Goal: Task Accomplishment & Management: Manage account settings

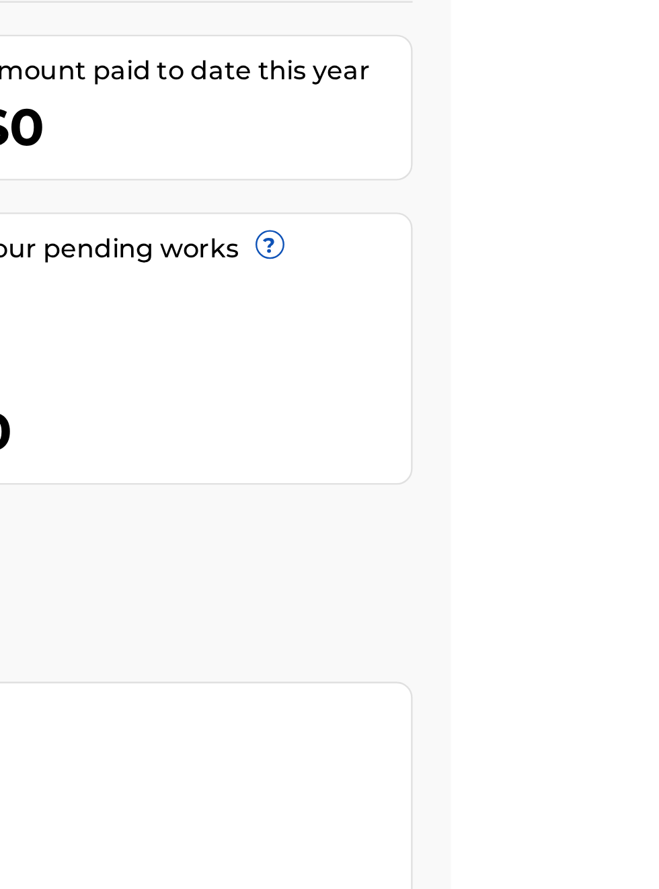
scroll to position [157, 469]
click at [417, 333] on link "Register Works" at bounding box center [366, 343] width 104 height 20
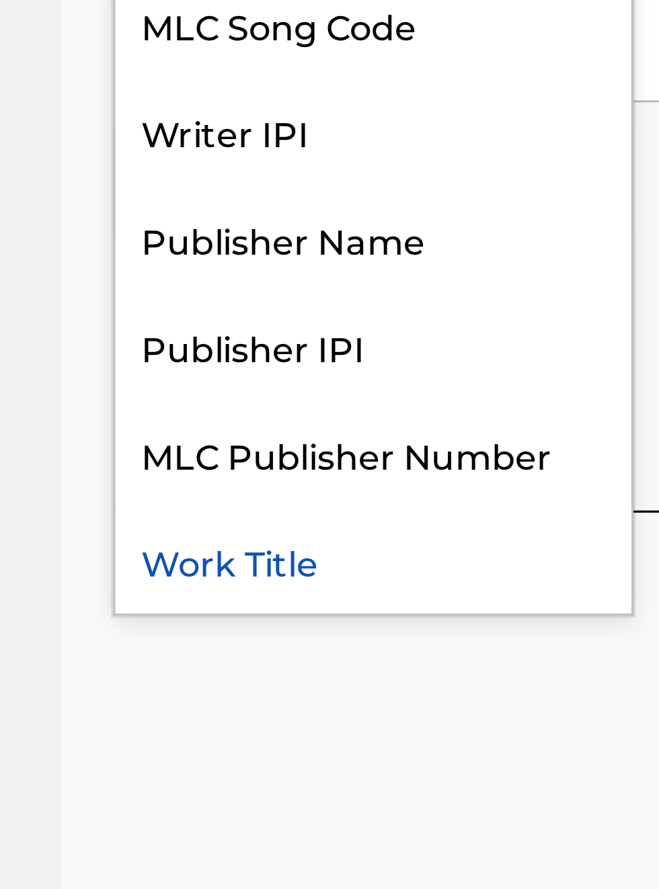
scroll to position [462, 189]
click at [286, 578] on div "Publisher IPI" at bounding box center [305, 570] width 161 height 34
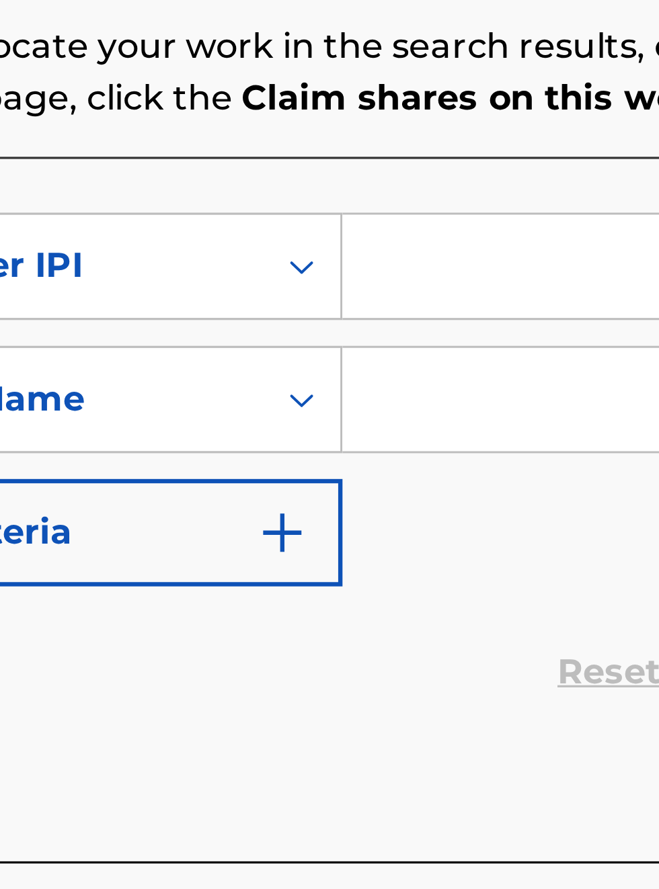
scroll to position [352, 280]
click at [419, 439] on input "Search Form" at bounding box center [514, 435] width 255 height 32
type input "00340604990"
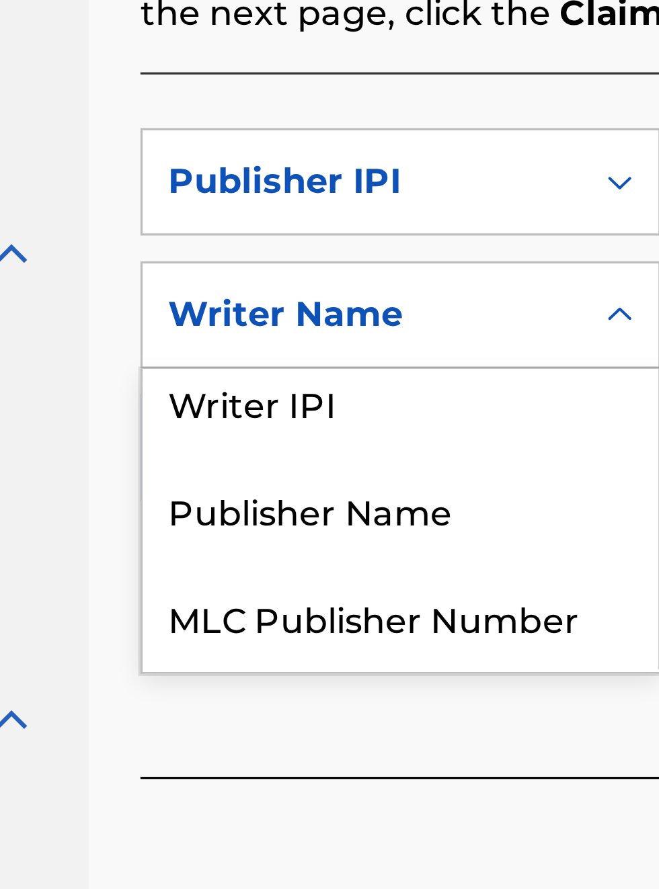
scroll to position [0, 0]
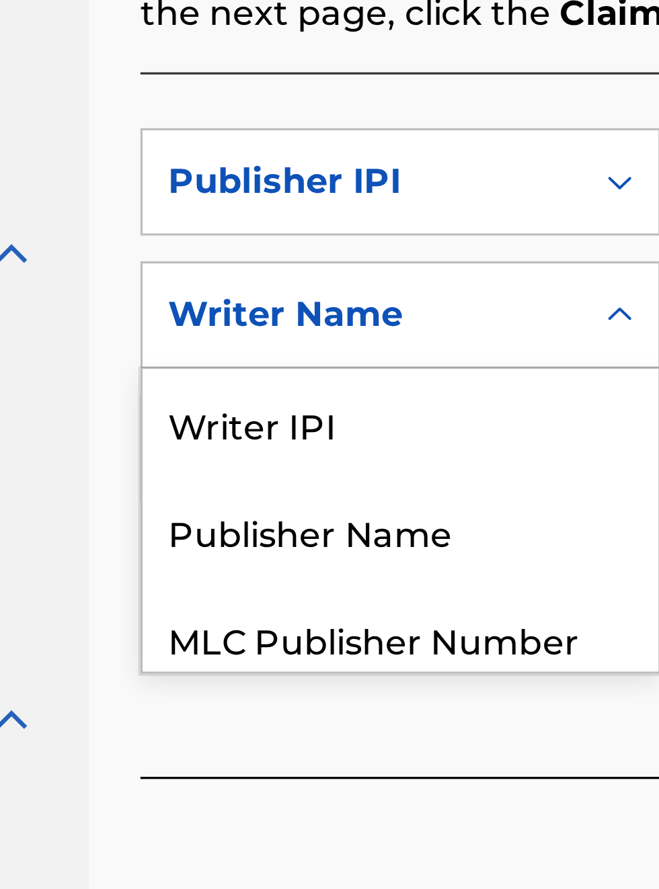
click at [312, 528] on div "Publisher Name" at bounding box center [305, 545] width 161 height 34
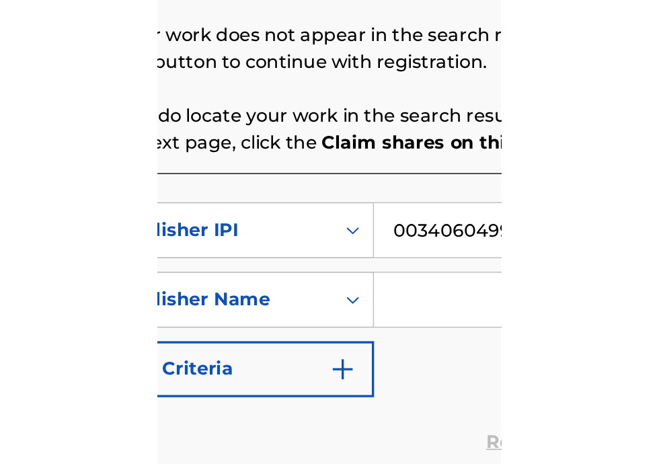
scroll to position [297, 257]
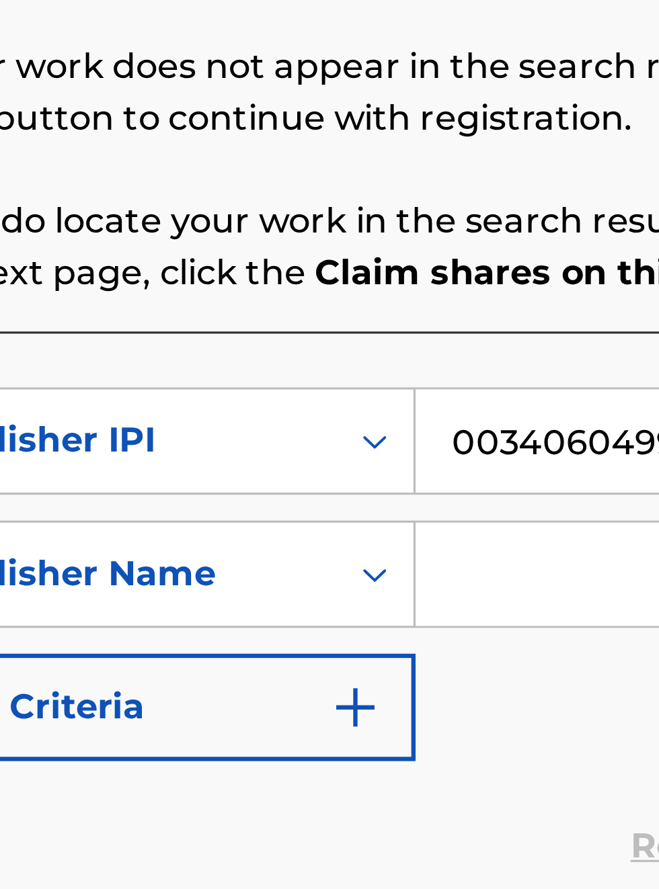
click at [409, 461] on input "Search Form" at bounding box center [514, 477] width 255 height 32
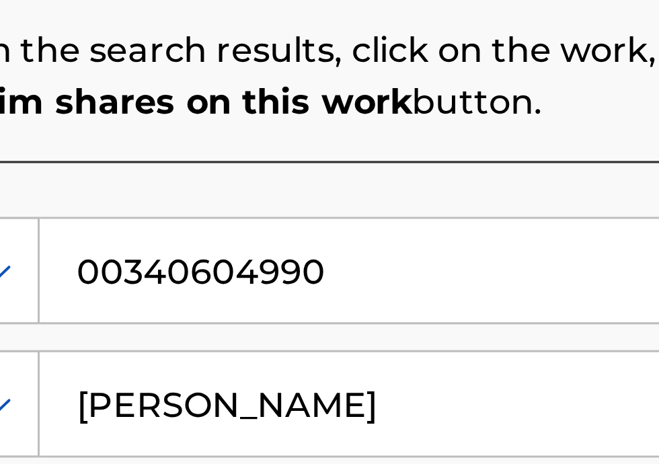
scroll to position [0, 0]
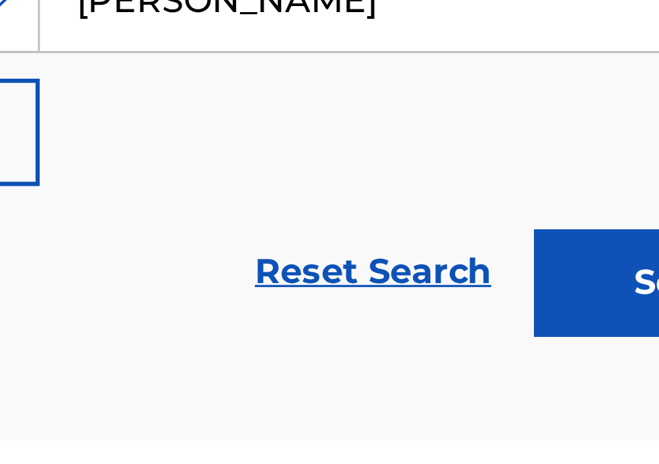
type input "Bobby Hamilton"
click at [577, 422] on button "Search" at bounding box center [592, 415] width 101 height 34
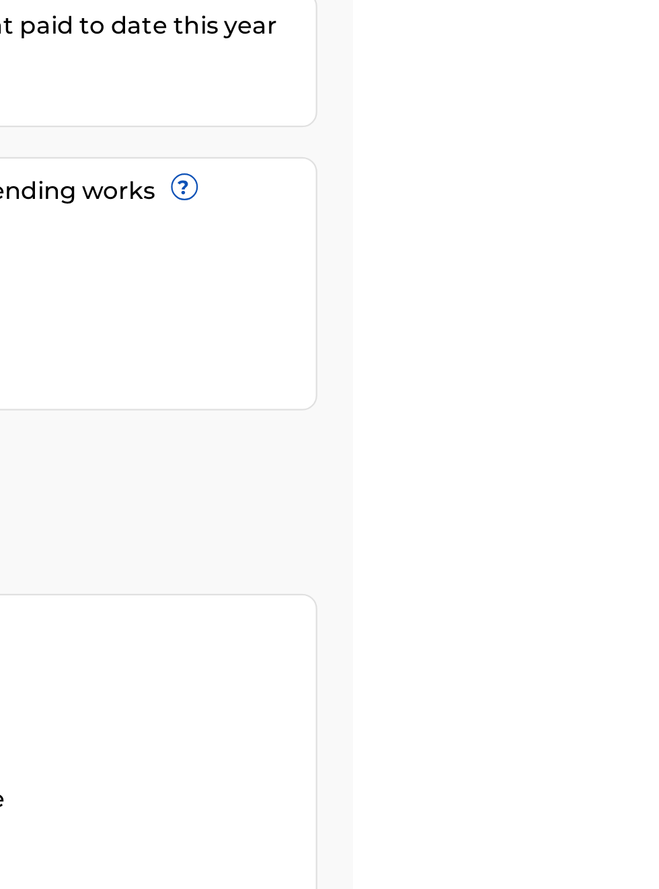
scroll to position [175, 499]
click at [417, 333] on link "Register Works" at bounding box center [366, 343] width 104 height 20
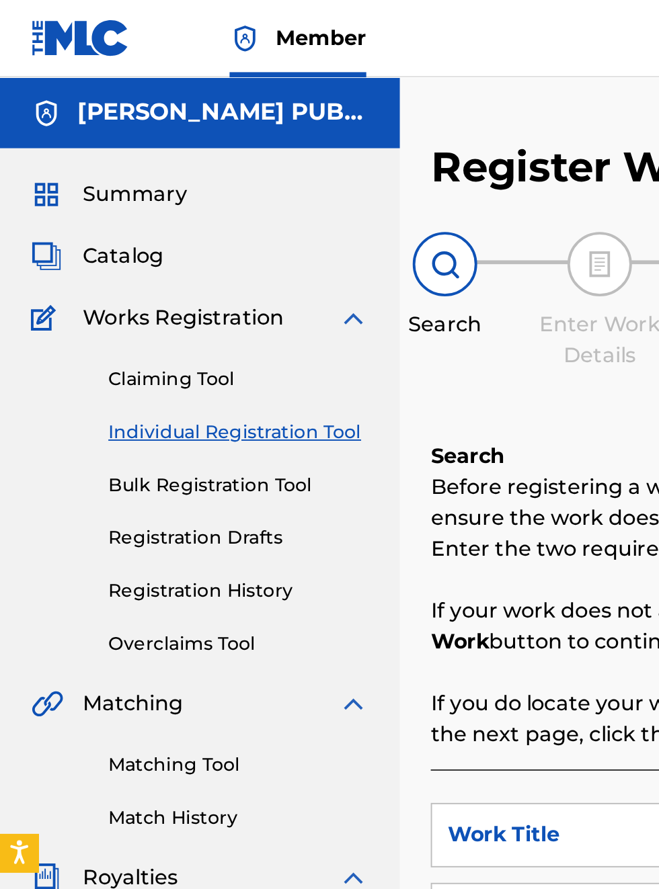
click at [83, 105] on span "Summary" at bounding box center [70, 101] width 54 height 16
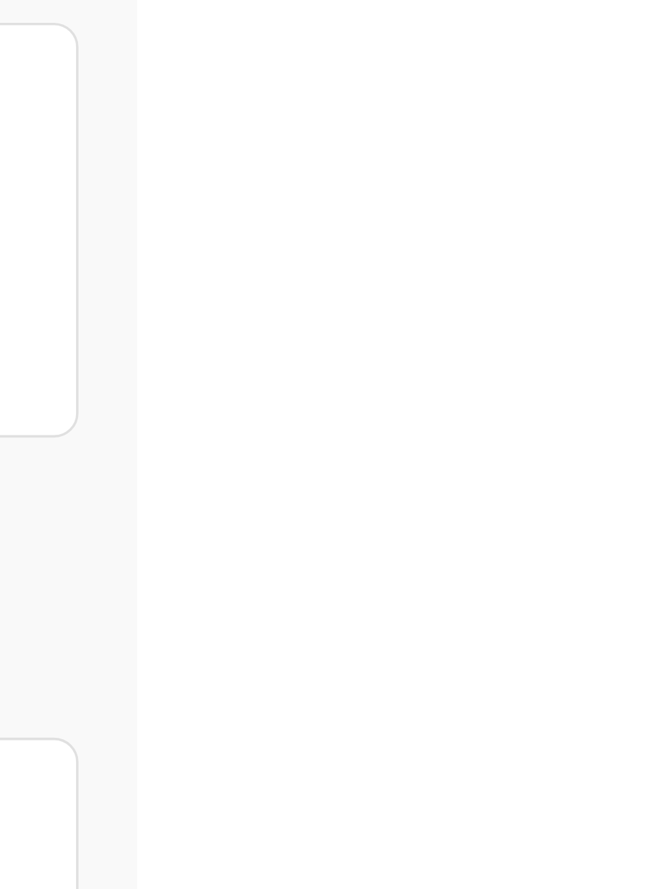
scroll to position [239, 620]
click at [417, 333] on link "Register Works" at bounding box center [366, 343] width 104 height 20
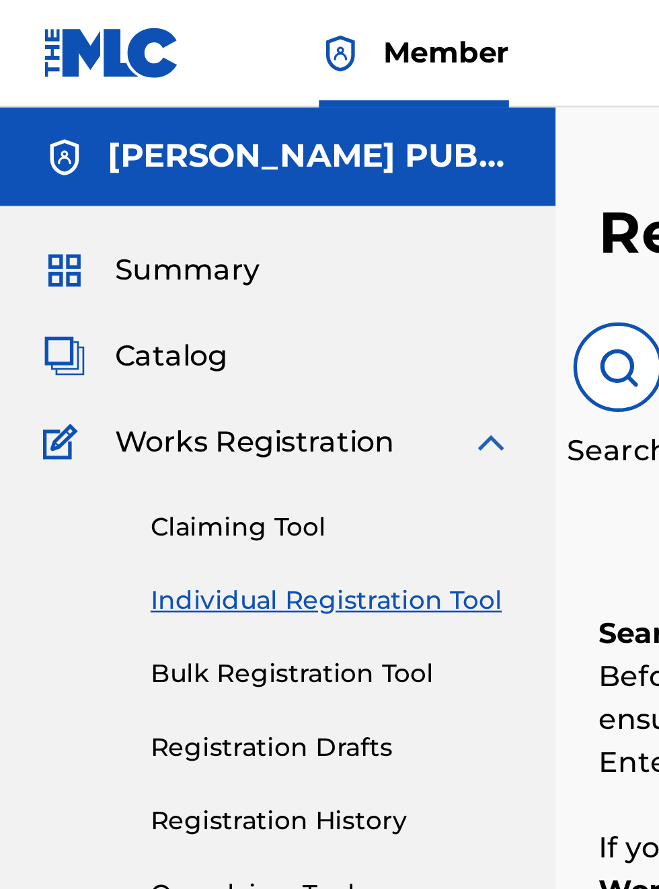
click at [80, 106] on span "Summary" at bounding box center [70, 101] width 54 height 16
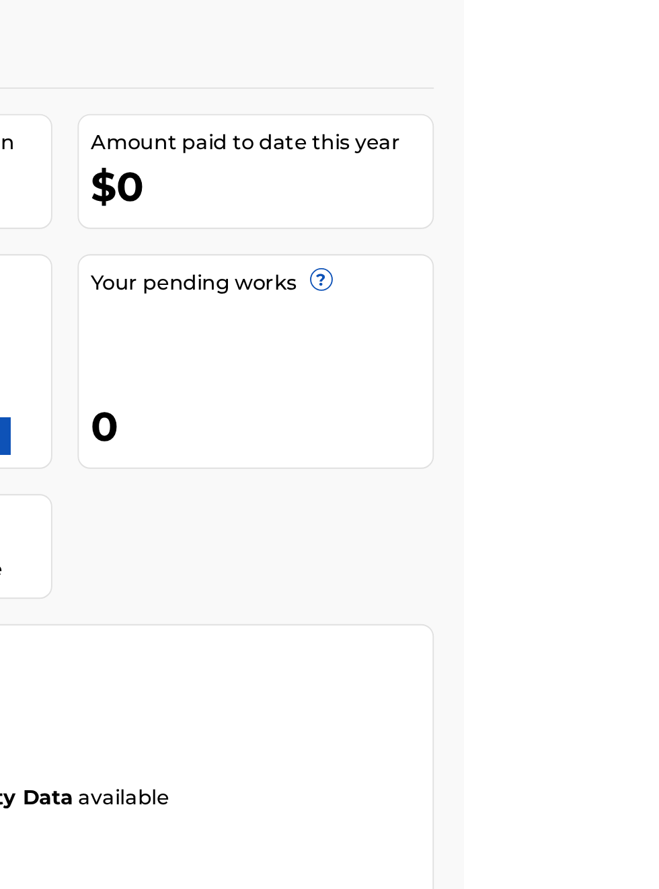
scroll to position [110, 411]
click at [417, 333] on link "Register Works" at bounding box center [366, 343] width 104 height 20
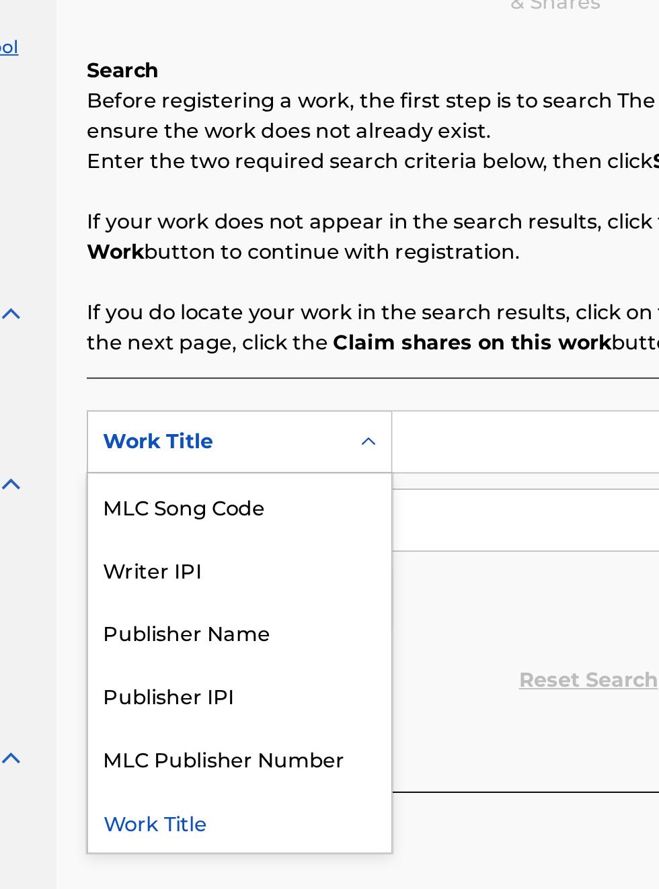
scroll to position [201, 178]
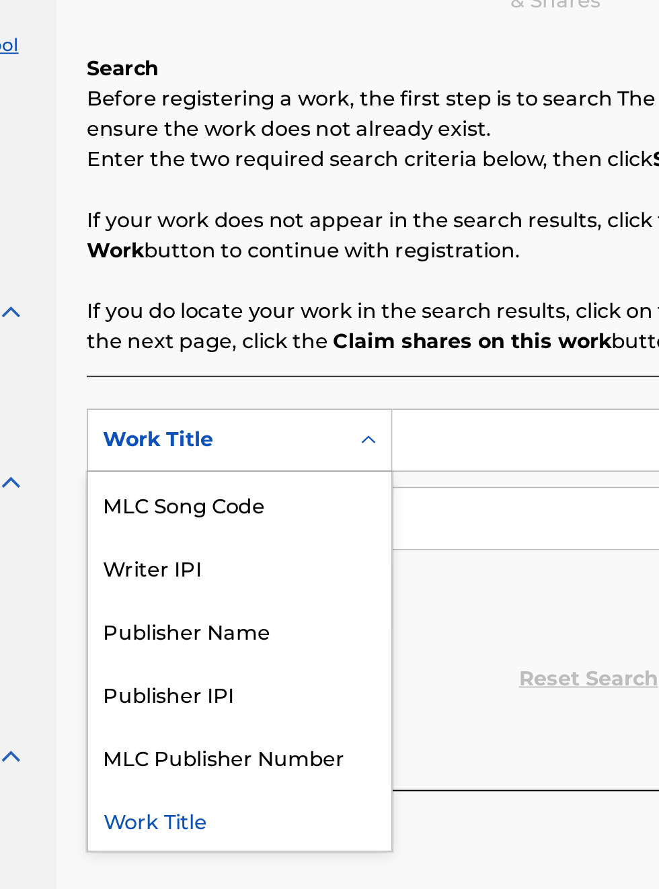
click at [300, 573] on div "Publisher IPI" at bounding box center [305, 570] width 161 height 34
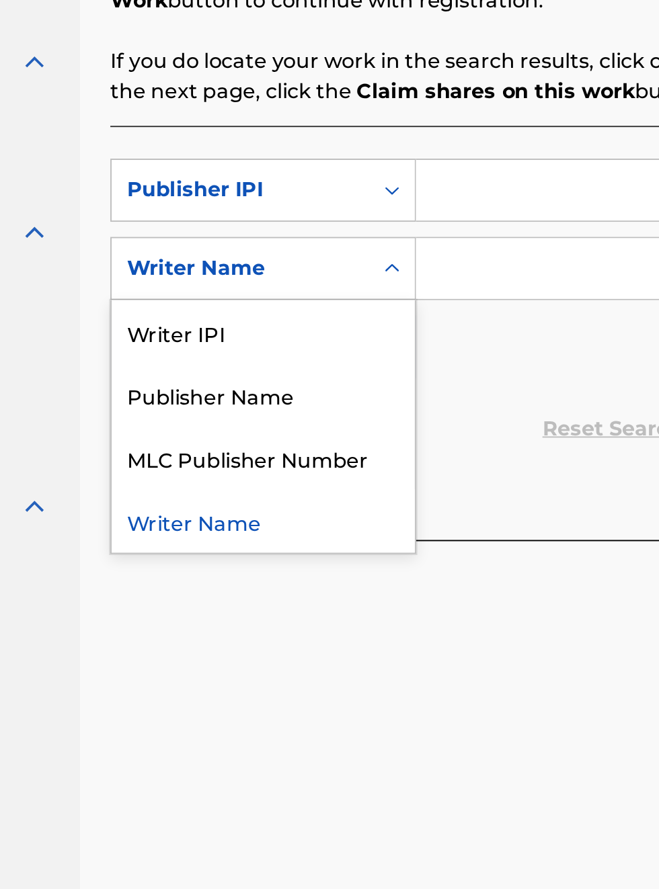
scroll to position [334, 165]
click at [313, 552] on div "Publisher Name" at bounding box center [305, 545] width 161 height 34
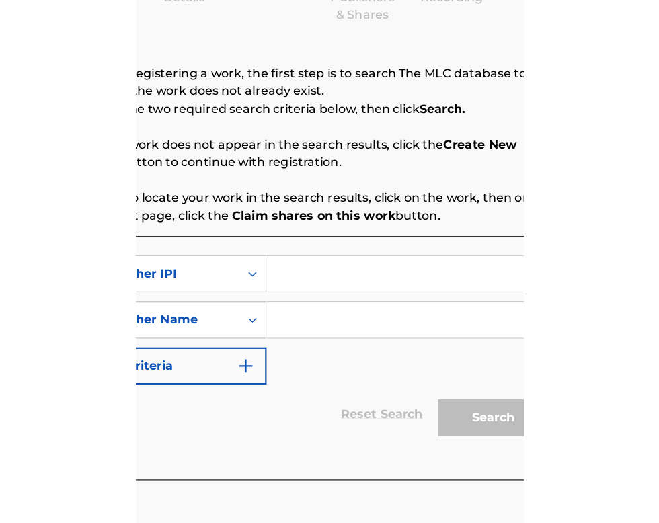
scroll to position [188, 269]
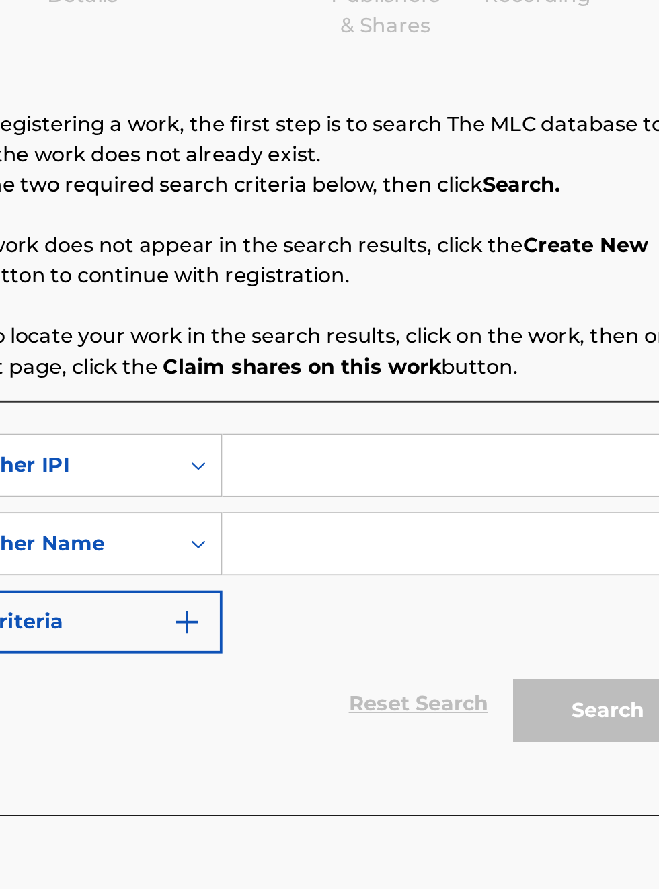
click at [430, 433] on input "Search Form" at bounding box center [514, 435] width 255 height 32
click at [421, 433] on input "Search Form" at bounding box center [514, 435] width 255 height 32
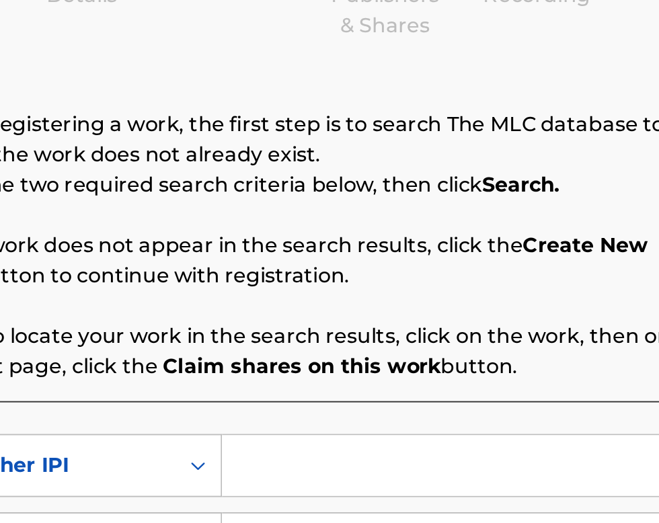
scroll to position [0, 0]
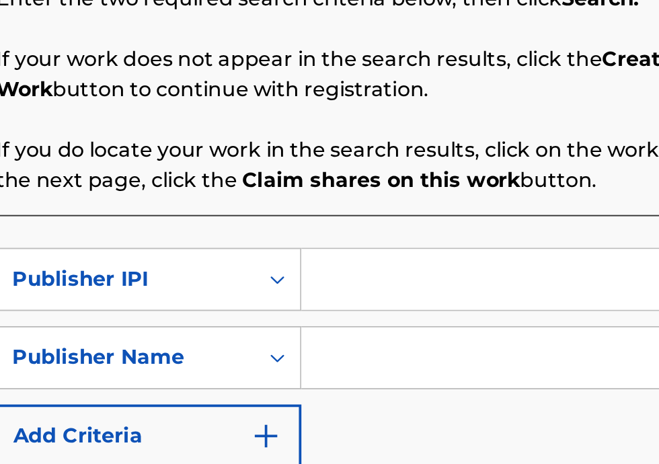
click at [430, 363] on input "Search Form" at bounding box center [514, 361] width 255 height 32
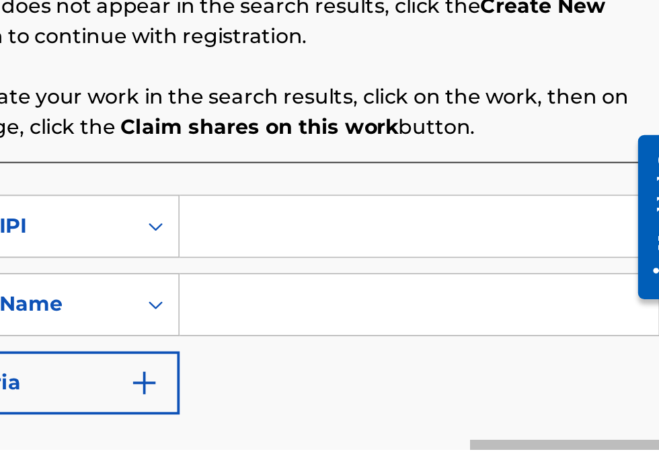
click at [434, 352] on input "Search Form" at bounding box center [514, 345] width 255 height 32
type input "00340604990"
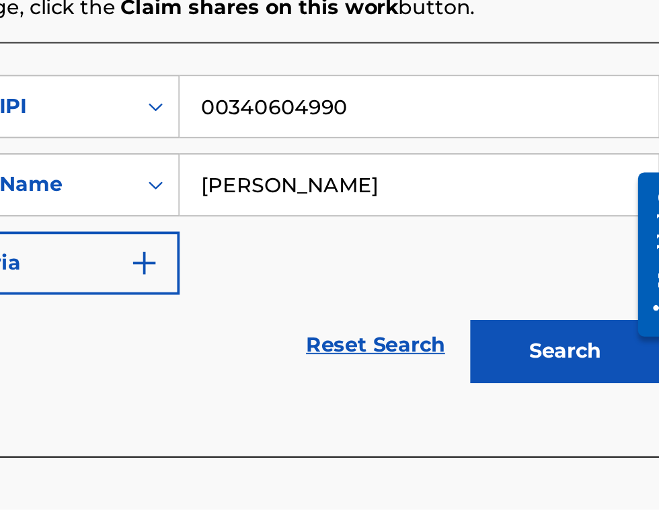
type input "Bobby Hamilton"
click at [596, 447] on button "Search" at bounding box center [592, 439] width 101 height 34
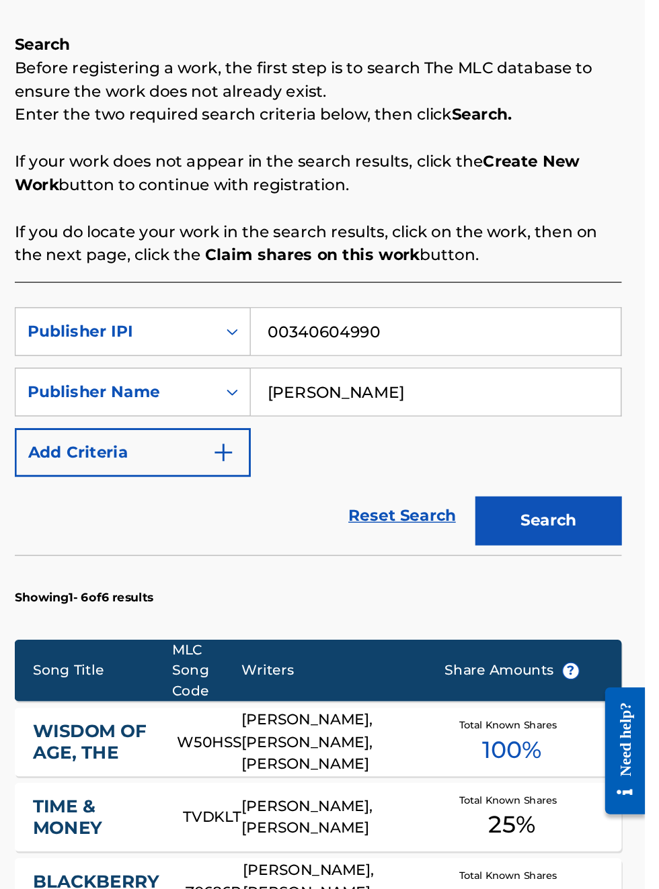
click at [649, 352] on div "Register Work Search Enter Work Details Add Writers Add Publishers & Shares Add…" at bounding box center [433, 576] width 450 height 1092
click at [657, 332] on div "Register Work Search Enter Work Details Add Writers Add Publishers & Shares Add…" at bounding box center [433, 576] width 450 height 1092
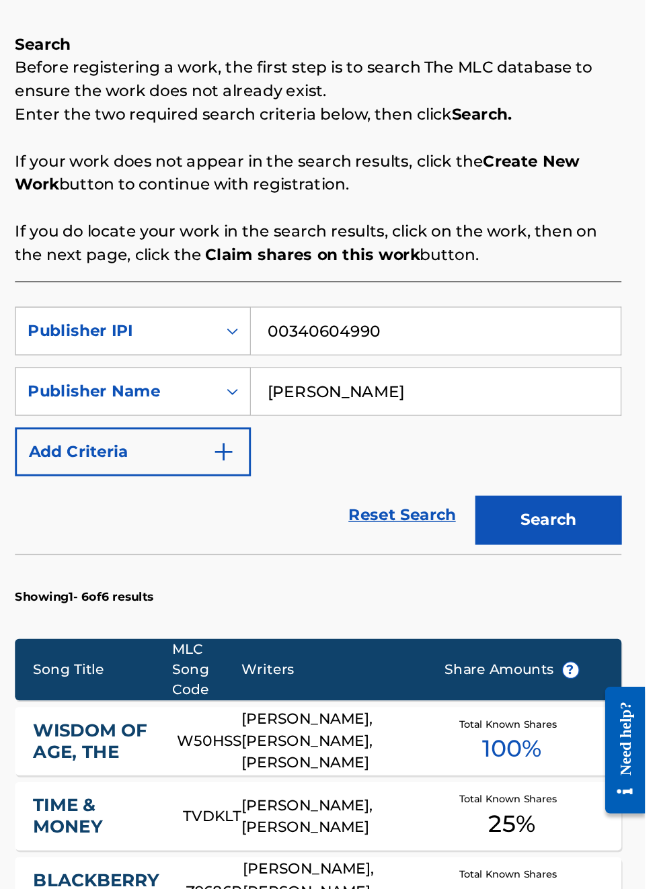
click at [641, 286] on p "If your work does not appear in the search results, click the Create New Work b…" at bounding box center [434, 282] width 418 height 32
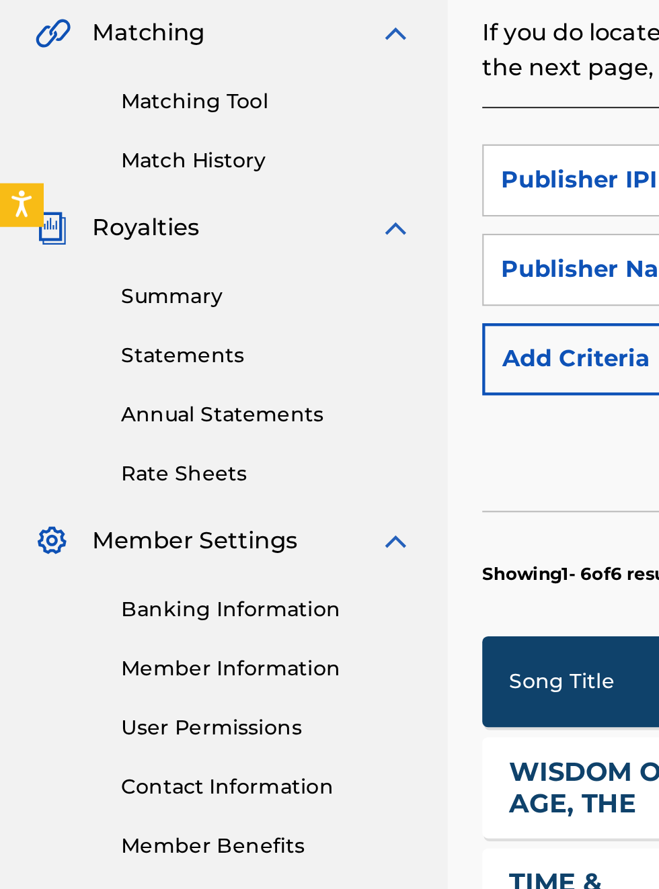
click at [140, 631] on link "Banking Information" at bounding box center [124, 633] width 136 height 14
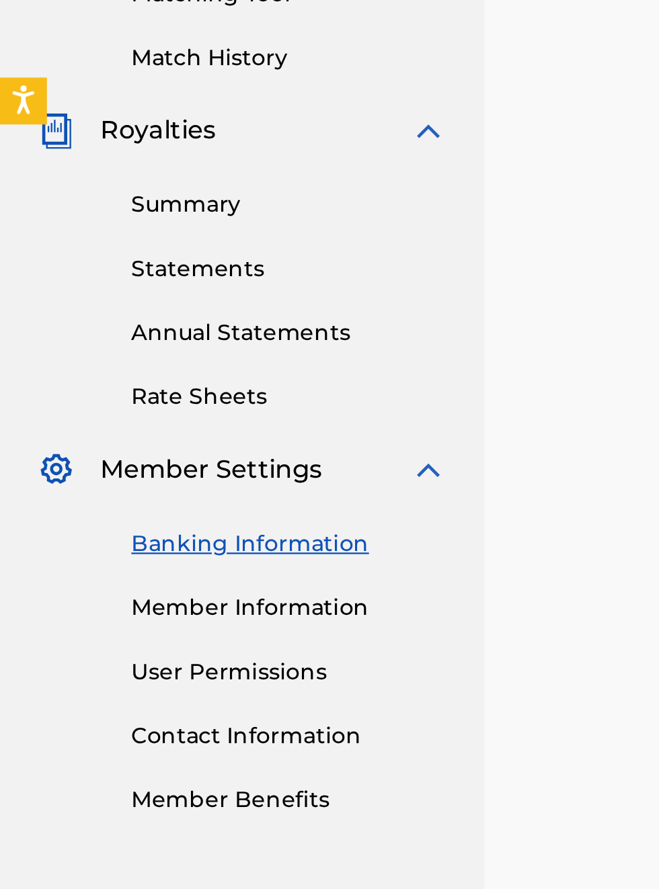
click at [132, 635] on link "Banking Information" at bounding box center [124, 635] width 136 height 14
click at [130, 694] on link "User Permissions" at bounding box center [124, 691] width 136 height 14
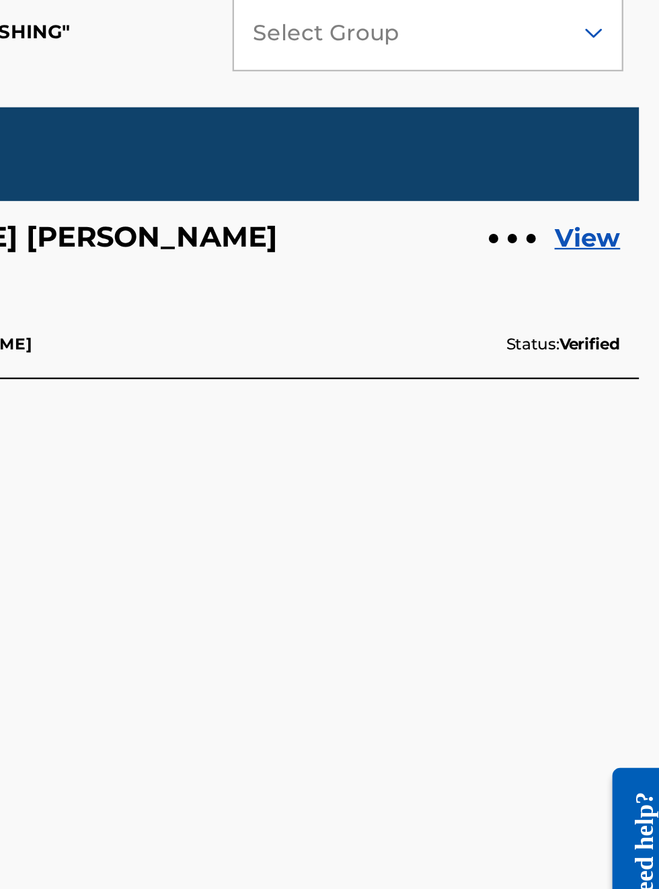
click at [625, 407] on link "View" at bounding box center [620, 409] width 28 height 16
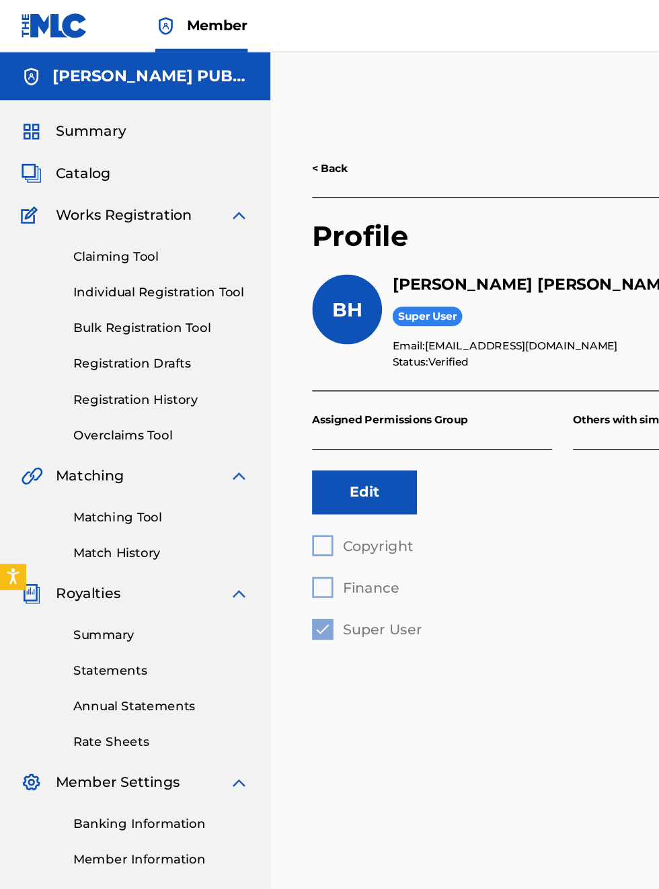
click at [82, 99] on span "Summary" at bounding box center [70, 101] width 54 height 16
click at [87, 108] on span "Summary" at bounding box center [70, 101] width 54 height 16
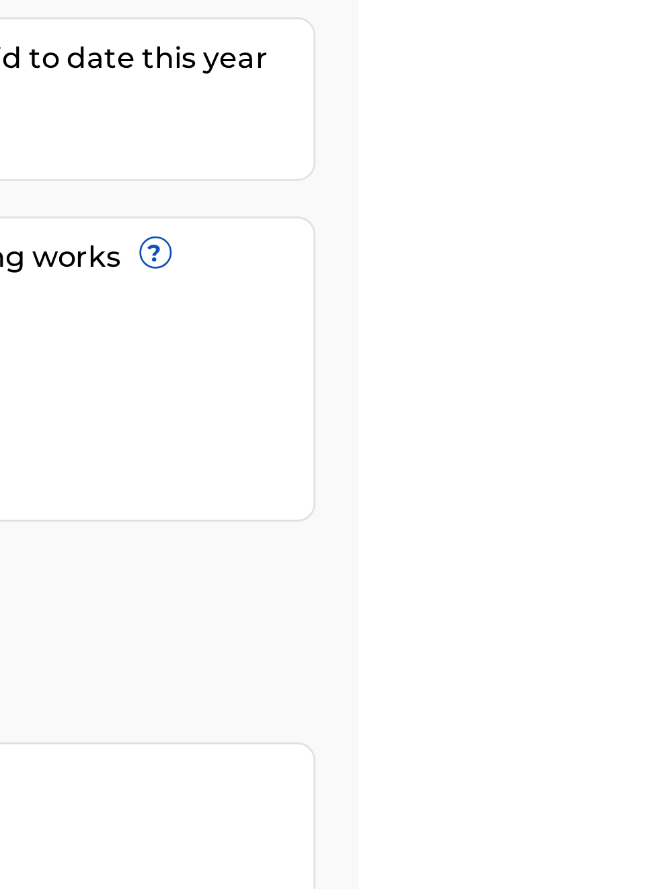
scroll to position [165, 524]
click at [385, 382] on span "?" at bounding box center [379, 387] width 11 height 11
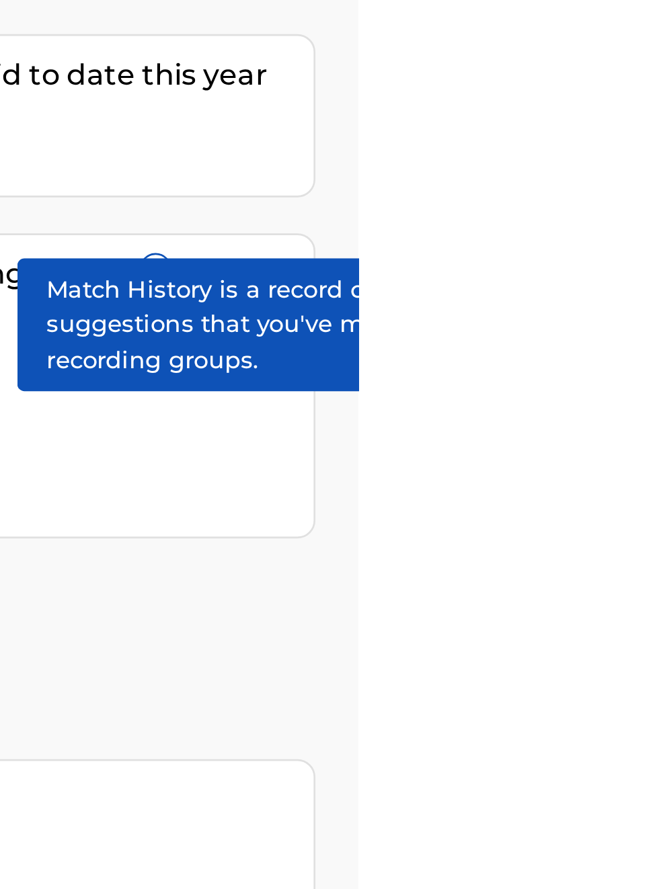
scroll to position [159, 524]
click at [643, 323] on div "0" at bounding box center [551, 338] width 182 height 30
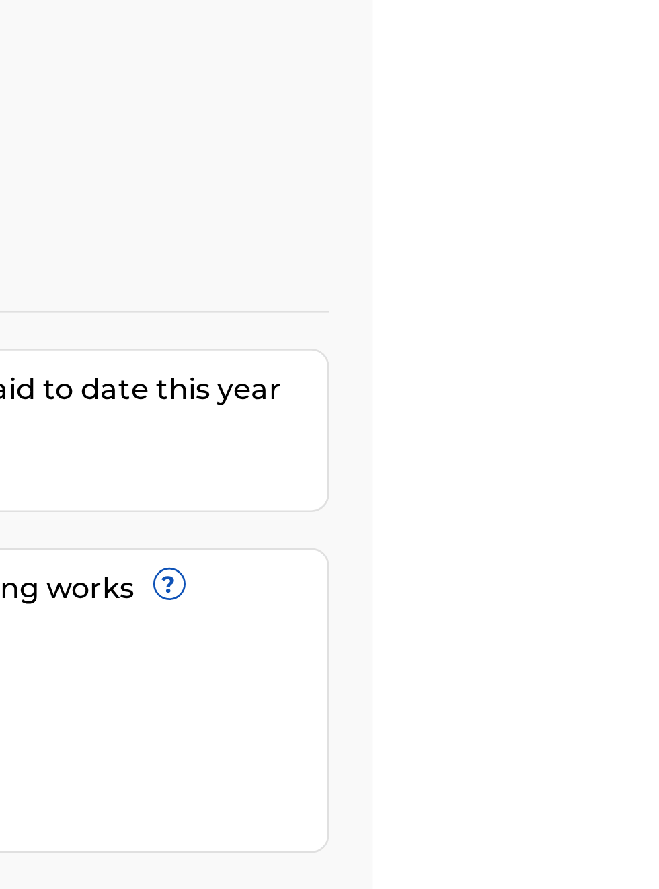
scroll to position [40, 519]
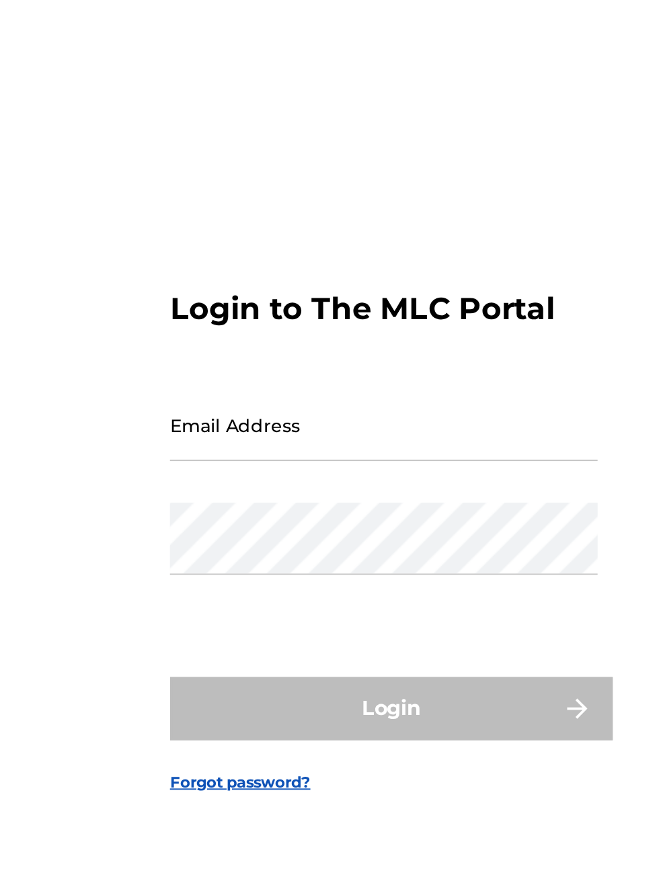
click at [266, 426] on input "Email Address" at bounding box center [325, 407] width 227 height 38
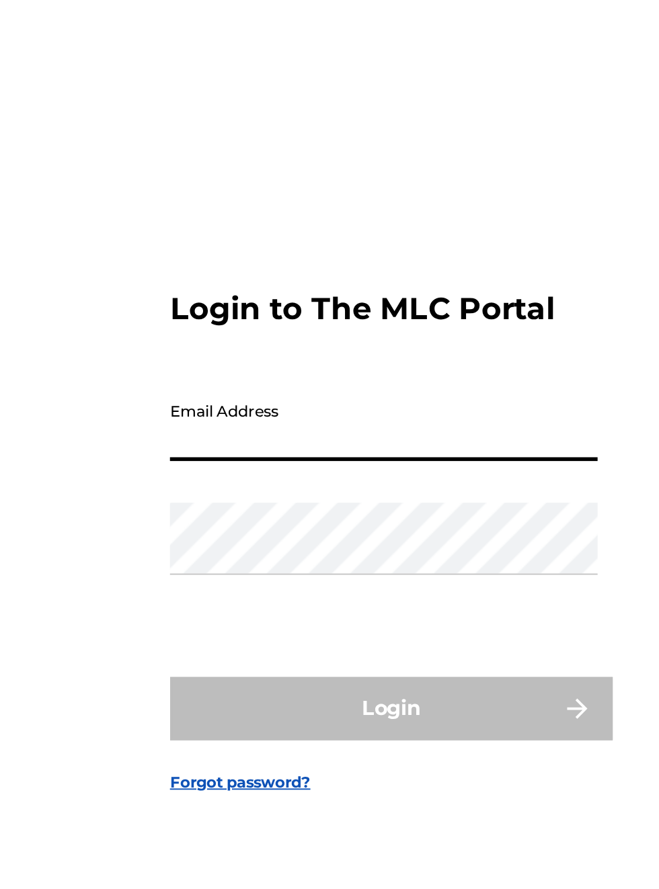
type input "[EMAIL_ADDRESS][DOMAIN_NAME]"
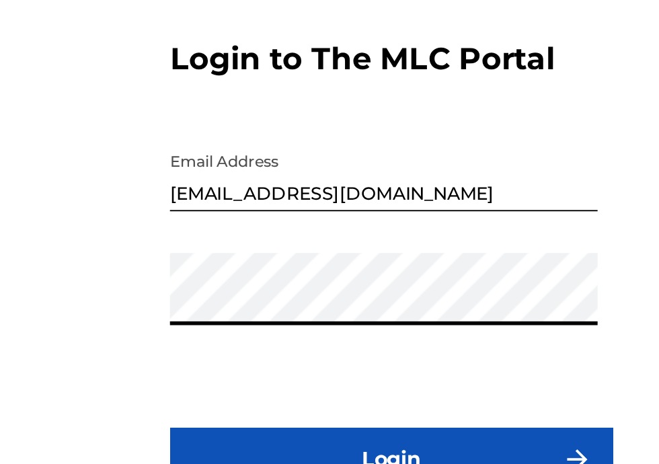
scroll to position [74, 0]
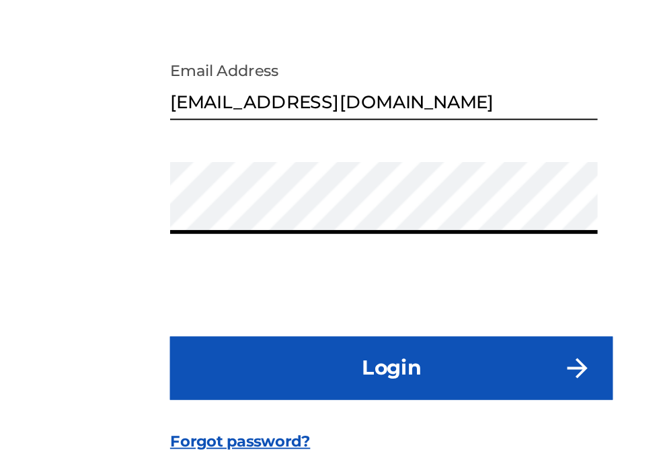
click at [330, 323] on button "Login" at bounding box center [329, 328] width 235 height 34
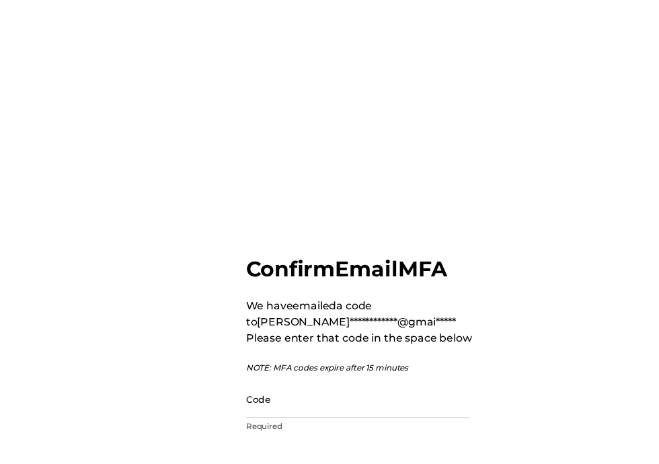
scroll to position [84, 0]
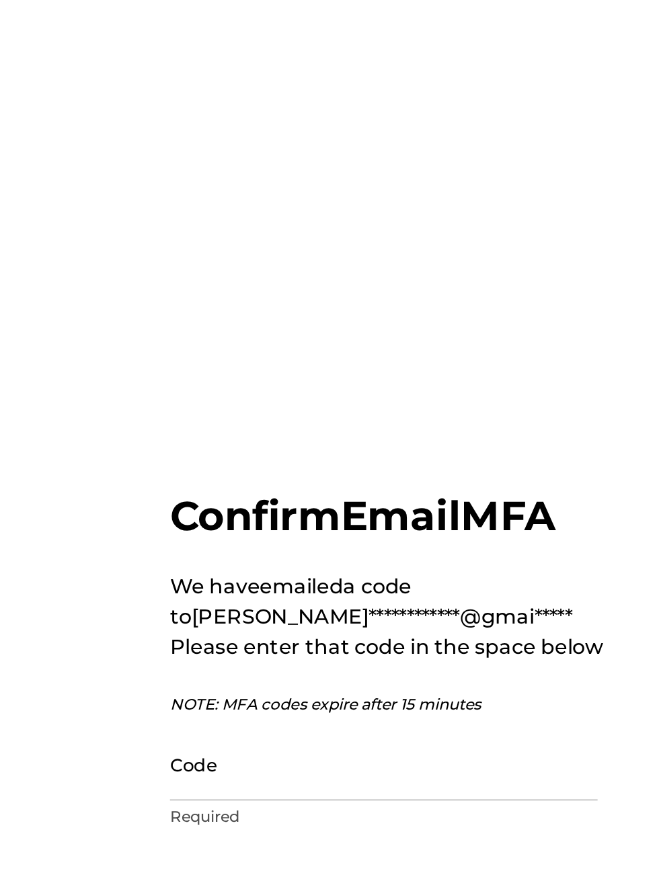
click at [254, 450] on input "Code" at bounding box center [325, 457] width 227 height 38
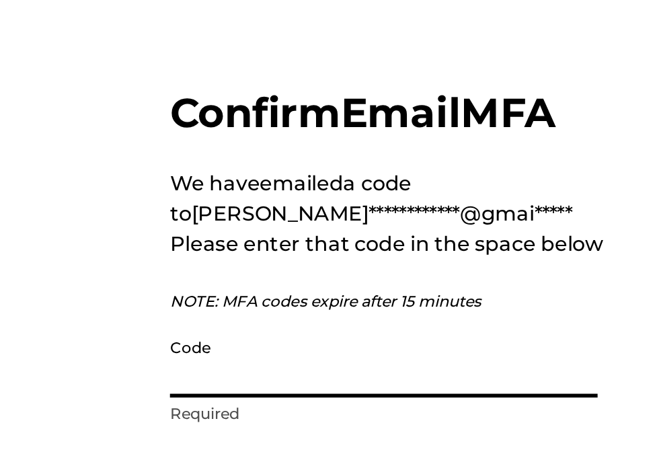
type input "Q"
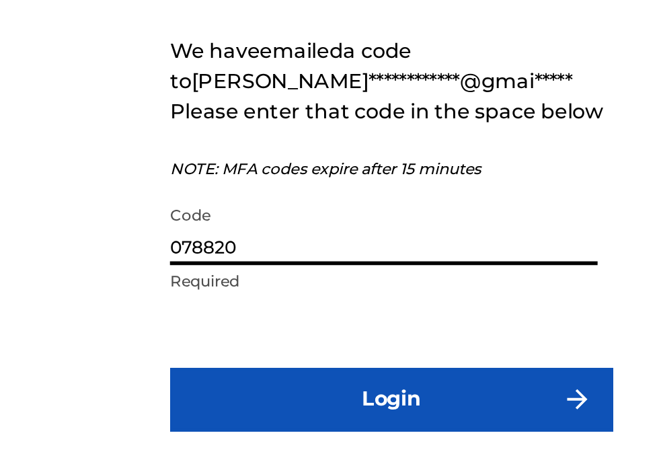
type input "078820"
click at [337, 317] on button "Login" at bounding box center [329, 333] width 235 height 34
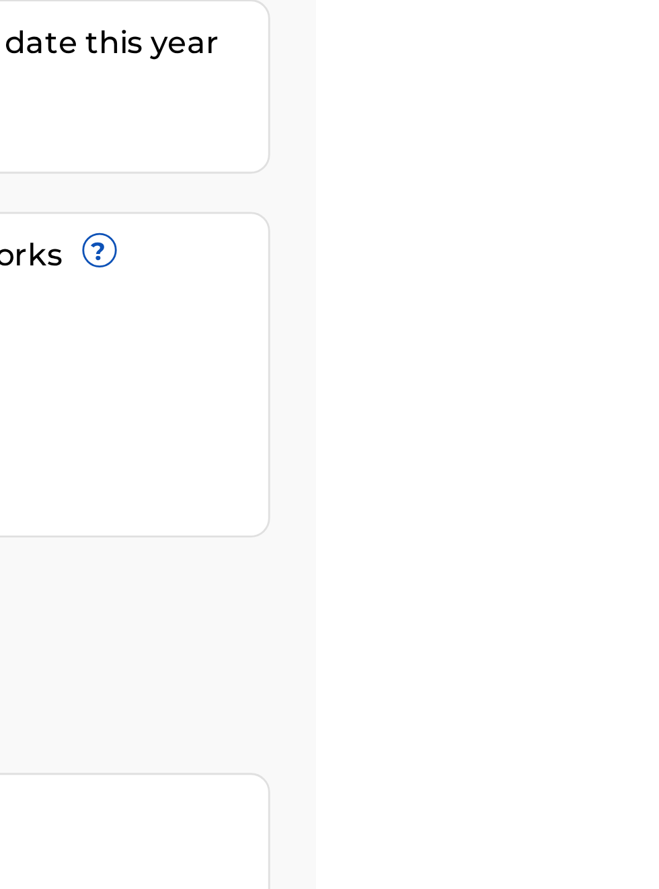
scroll to position [171, 548]
click at [417, 333] on link "Register Works" at bounding box center [366, 343] width 104 height 20
